Goal: Task Accomplishment & Management: Manage account settings

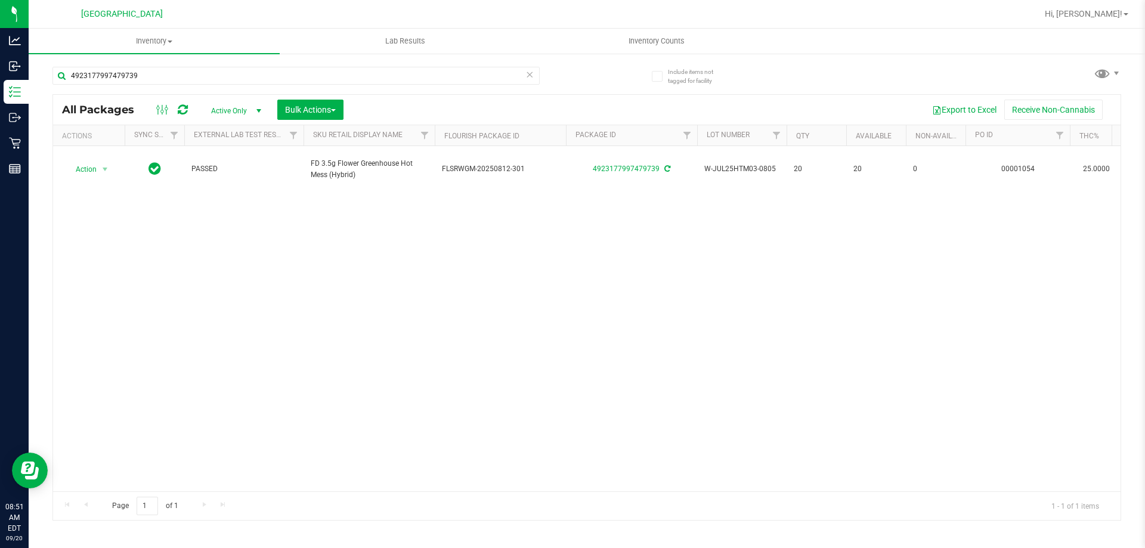
click at [146, 55] on div "Include items not tagged for facility 4923177997479739 All Packages Active Only…" at bounding box center [587, 234] width 1117 height 364
click at [146, 68] on input "4923177997479739" at bounding box center [295, 76] width 487 height 18
type input "9937014958143821"
click at [1116, 11] on span "Hi, [PERSON_NAME]!" at bounding box center [1084, 14] width 78 height 10
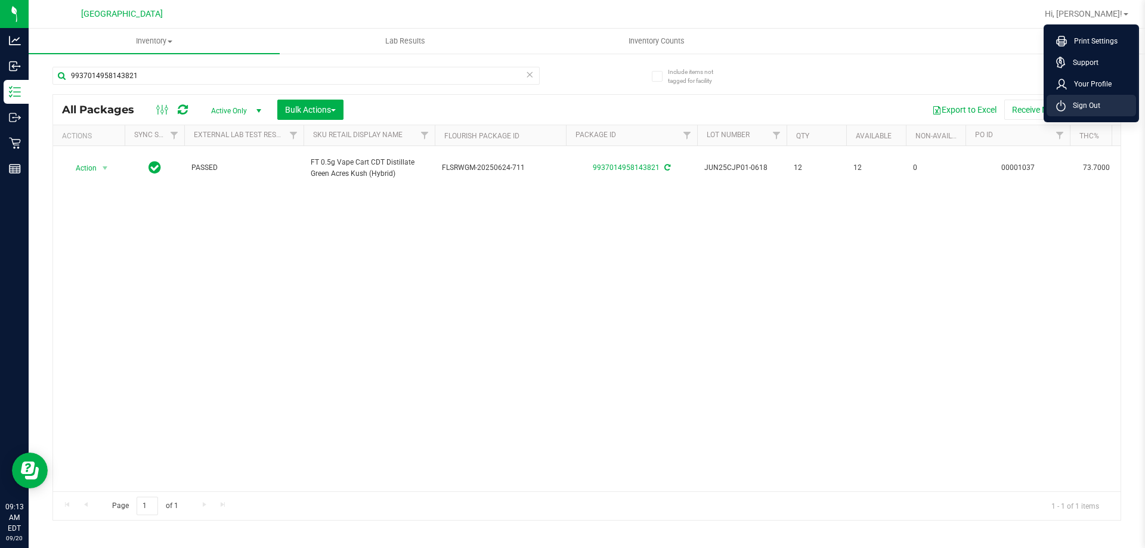
click at [1099, 103] on span "Sign Out" at bounding box center [1083, 106] width 35 height 12
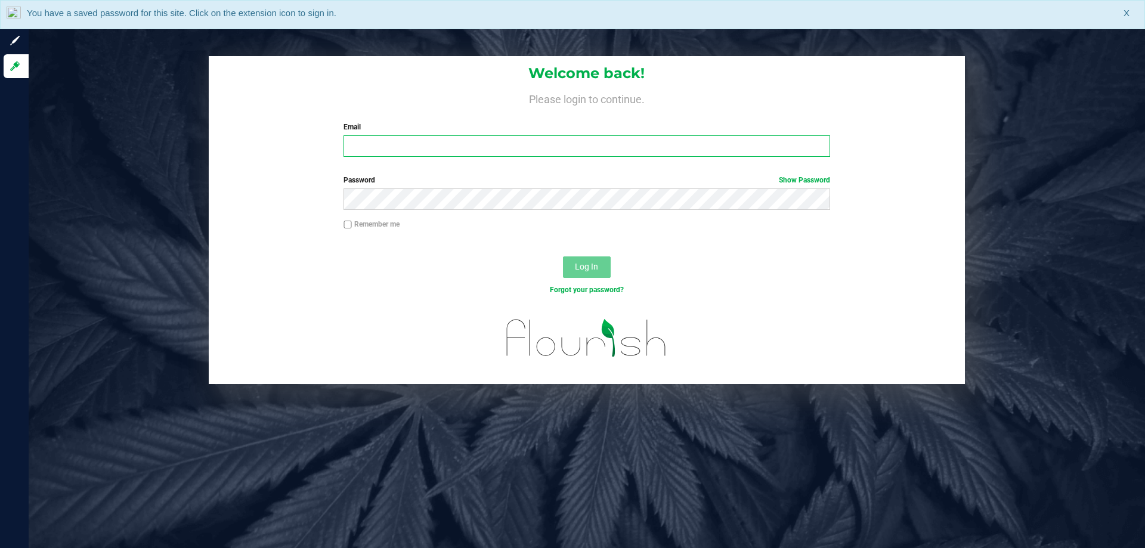
click at [385, 140] on input "Email" at bounding box center [587, 145] width 486 height 21
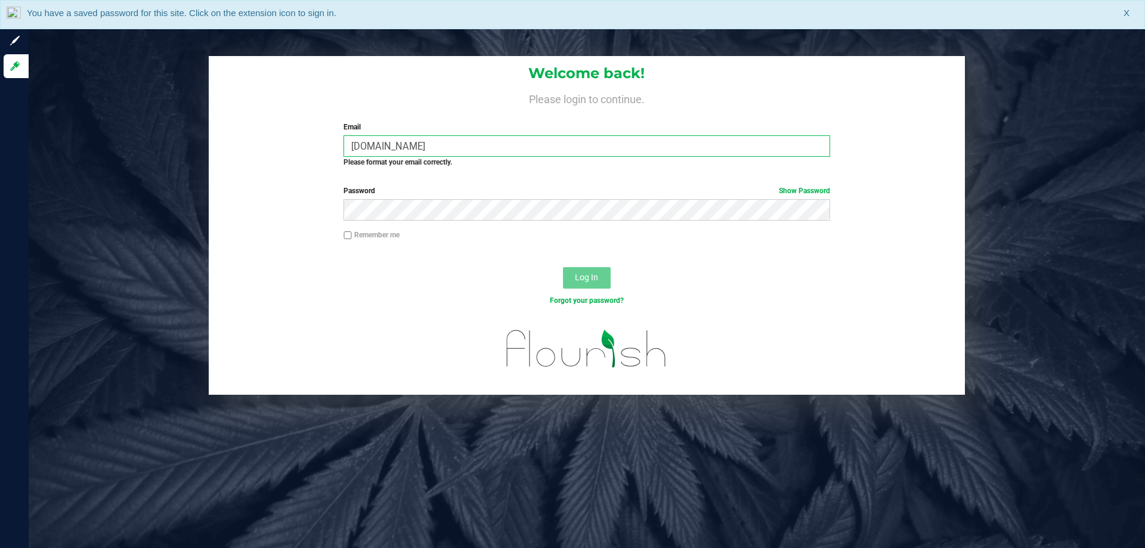
type input "jmolina2liveparallel.com"
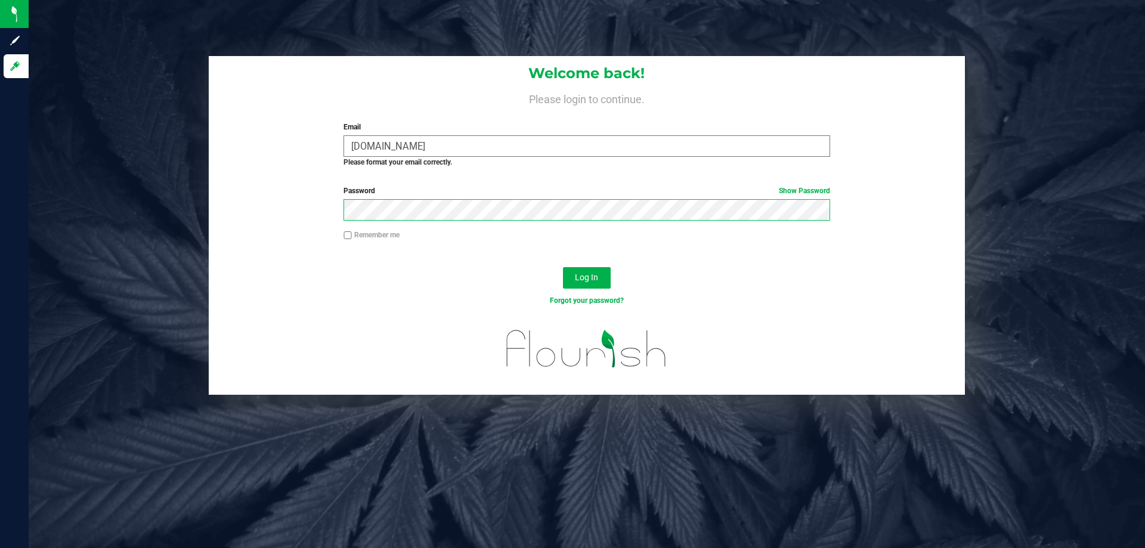
click at [563, 267] on button "Log In" at bounding box center [587, 277] width 48 height 21
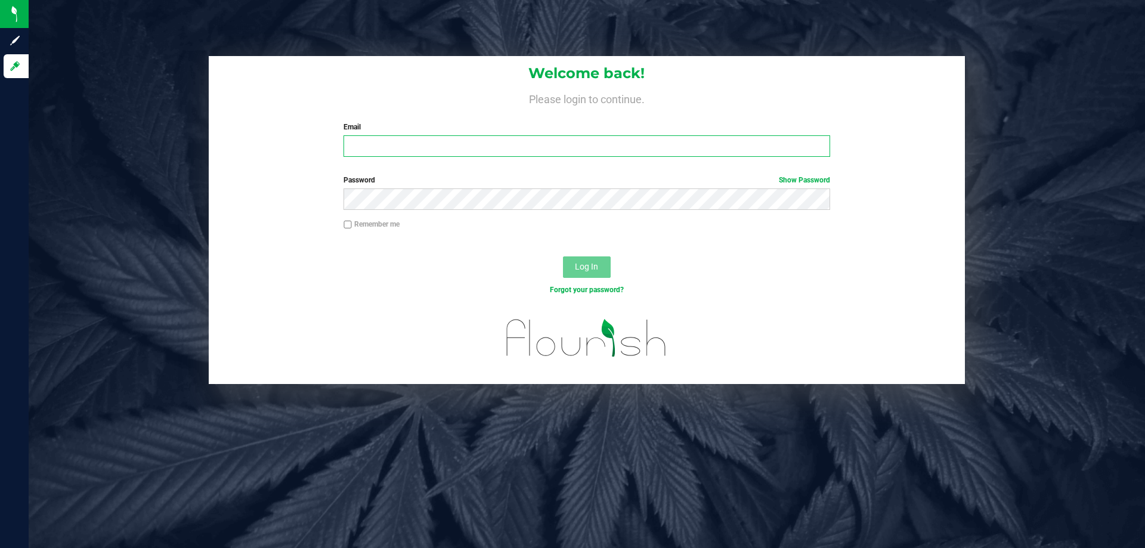
click at [376, 149] on input "Email" at bounding box center [587, 145] width 486 height 21
type input "[EMAIL_ADDRESS][DOMAIN_NAME]"
click at [563, 257] on button "Log In" at bounding box center [587, 267] width 48 height 21
